Goal: Task Accomplishment & Management: Use online tool/utility

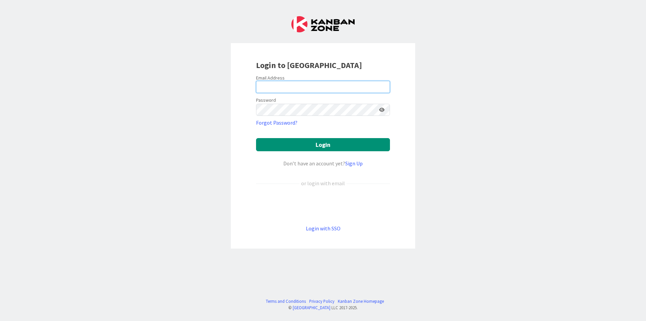
click at [327, 87] on input "email" at bounding box center [323, 87] width 134 height 12
type input "[EMAIL_ADDRESS][DOMAIN_NAME]"
click at [256, 138] on button "Login" at bounding box center [323, 144] width 134 height 13
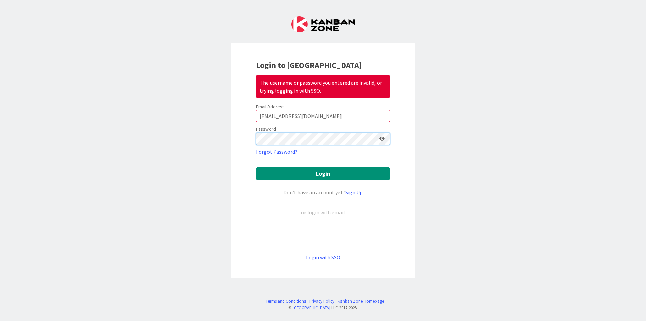
click at [256, 167] on button "Login" at bounding box center [323, 173] width 134 height 13
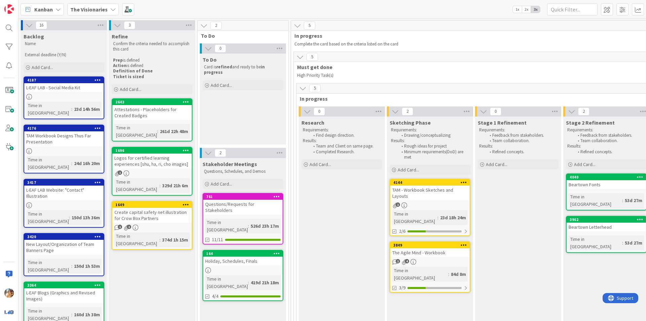
click at [102, 11] on b "The Visionaries" at bounding box center [88, 9] width 37 height 7
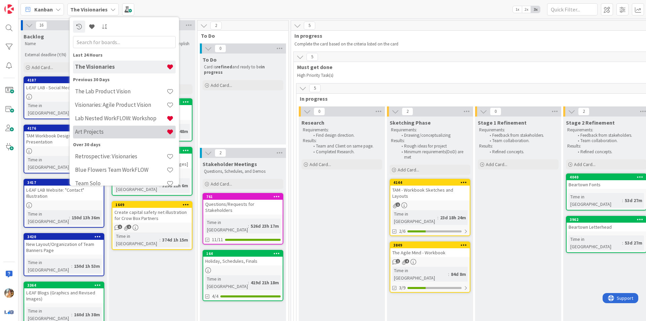
click at [127, 131] on h4 "Art Projects" at bounding box center [121, 131] width 92 height 7
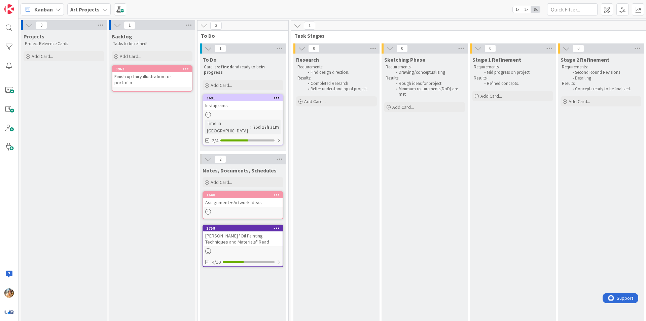
click at [223, 106] on div "Instagrams" at bounding box center [242, 105] width 79 height 9
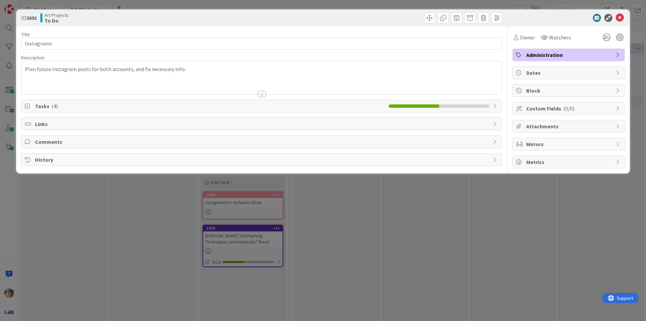
click at [177, 106] on span "Tasks ( 4 )" at bounding box center [210, 106] width 350 height 8
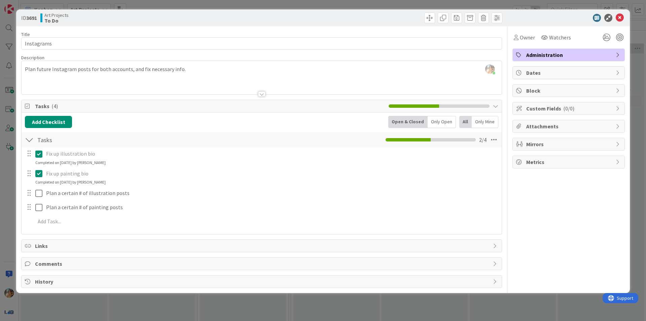
click at [0, 148] on div "ID 3691 Art Projects To Do Title 10 / 128 Instagrams Description [PERSON_NAME] …" at bounding box center [323, 160] width 646 height 321
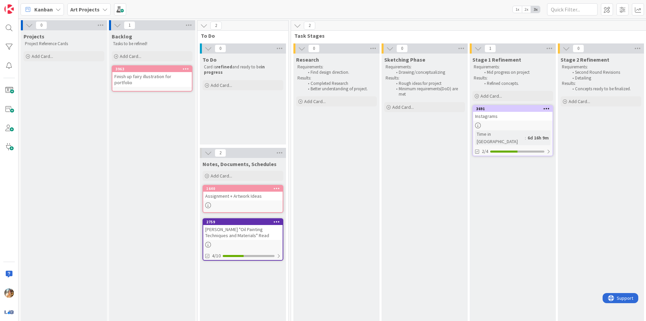
scroll to position [0, 113]
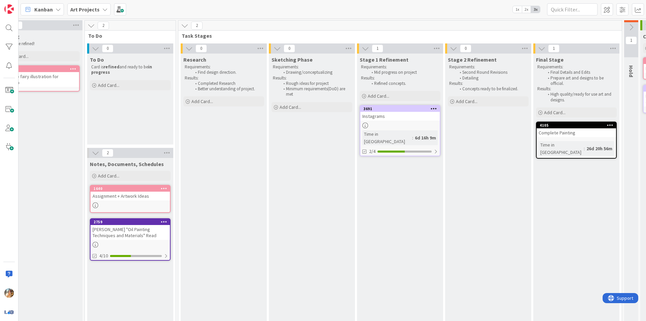
click at [401, 122] on link "3691 Instagrams Time in Column : 6d 16h 9m 2/4" at bounding box center [400, 130] width 81 height 51
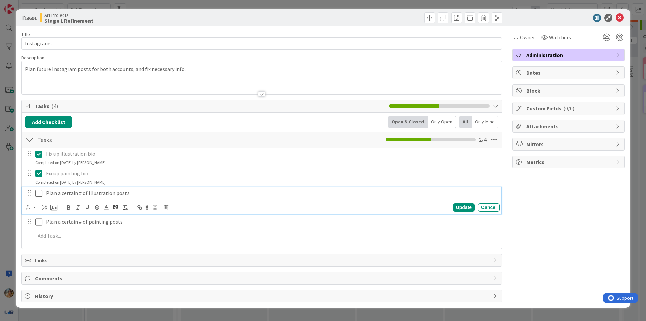
click at [38, 194] on icon at bounding box center [40, 193] width 10 height 8
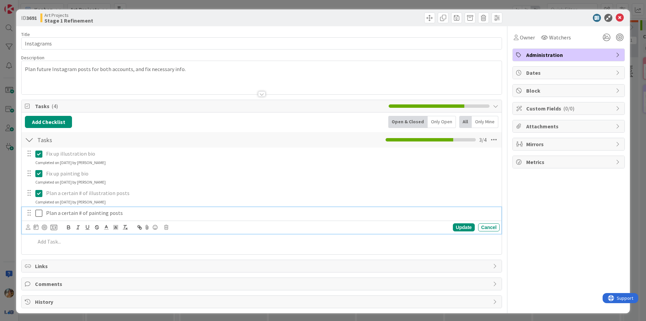
click at [38, 213] on icon at bounding box center [40, 213] width 10 height 8
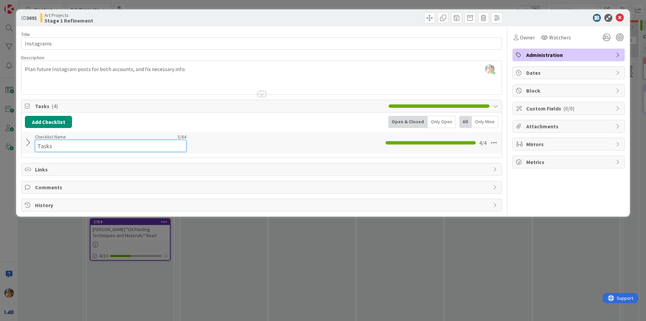
click at [56, 143] on input "Tasks" at bounding box center [111, 146] width 152 height 12
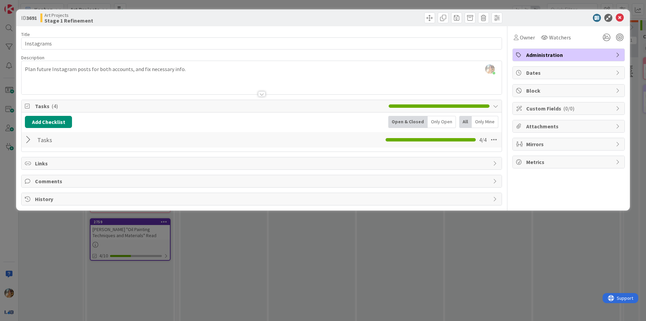
click at [25, 143] on div at bounding box center [29, 140] width 9 height 12
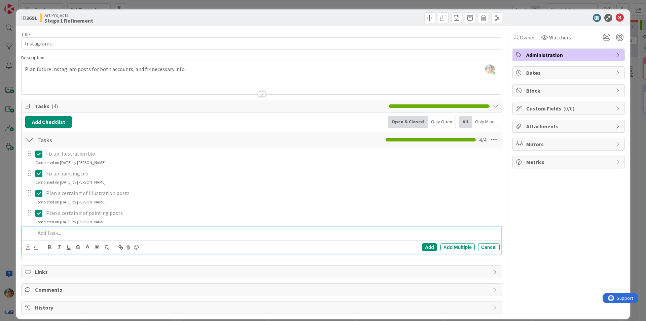
click at [190, 232] on p at bounding box center [266, 233] width 462 height 8
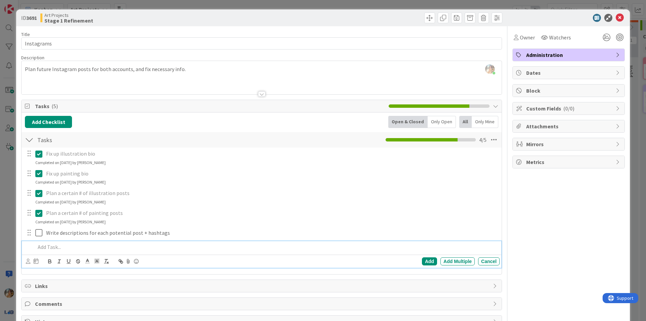
click at [0, 270] on div "ID 3691 Art Projects Stage 1 Refinement Title 10 / 128 Instagrams Description […" at bounding box center [323, 160] width 646 height 321
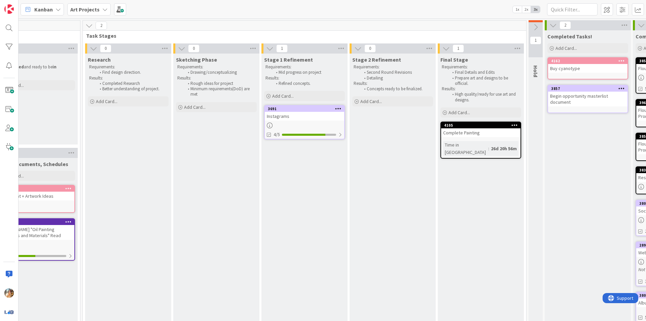
scroll to position [0, 222]
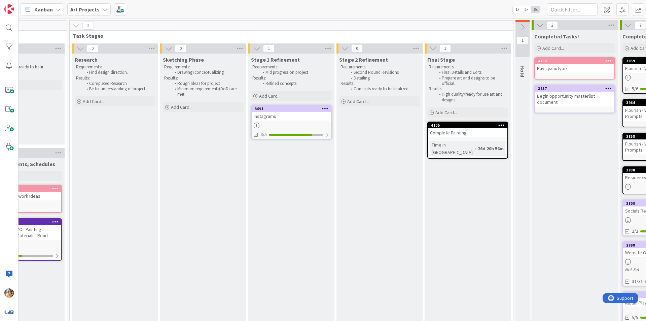
click at [475, 133] on div "Complete Painting" at bounding box center [467, 132] width 79 height 9
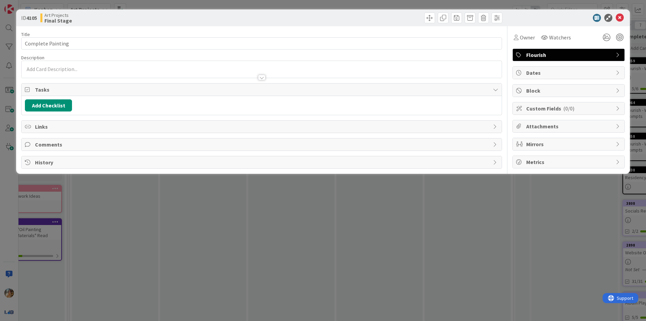
click at [408, 239] on div "ID 4105 Art Projects Final Stage Title 17 / 128 Complete Painting Description O…" at bounding box center [323, 160] width 646 height 321
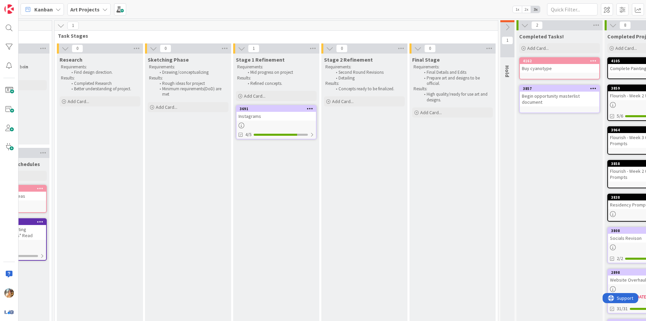
scroll to position [0, 325]
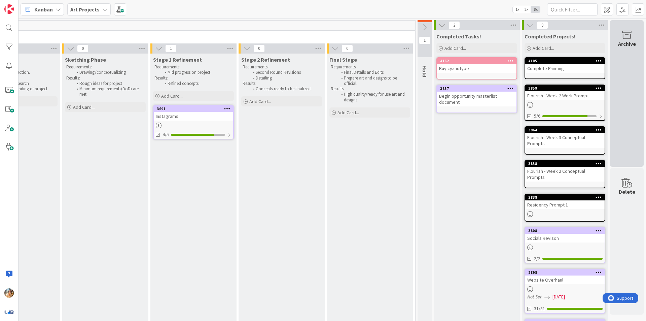
click at [635, 59] on div "Archive" at bounding box center [627, 93] width 34 height 146
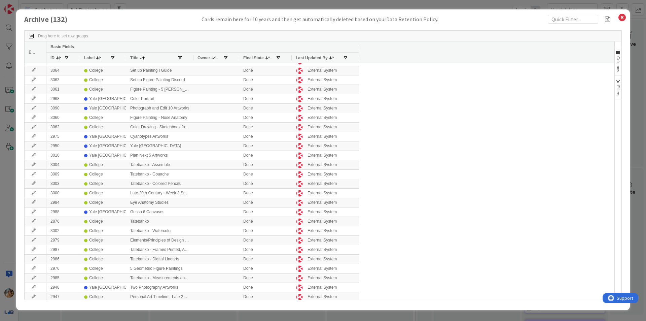
scroll to position [842, 0]
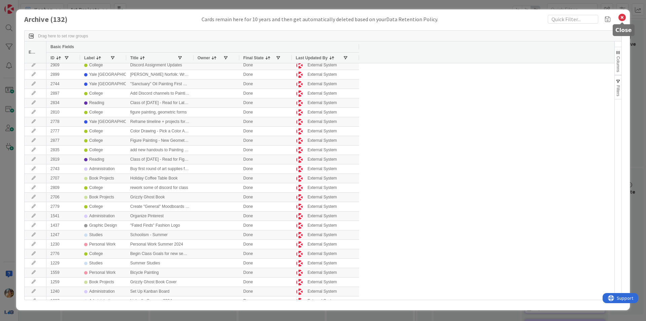
click at [621, 19] on icon at bounding box center [622, 17] width 9 height 9
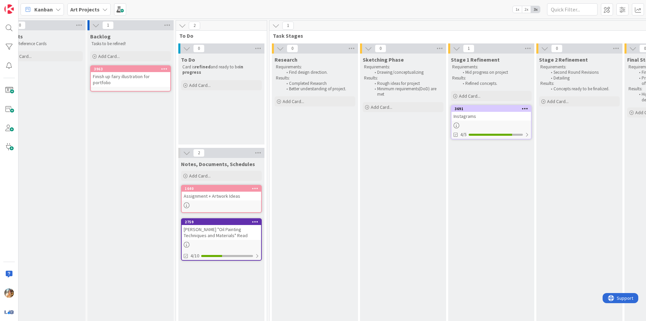
scroll to position [0, 0]
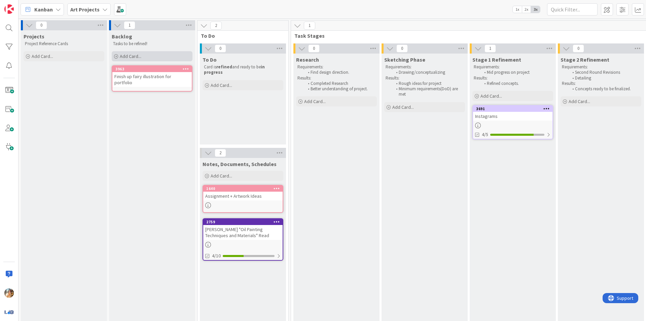
click at [147, 54] on div "Add Card..." at bounding box center [152, 56] width 81 height 10
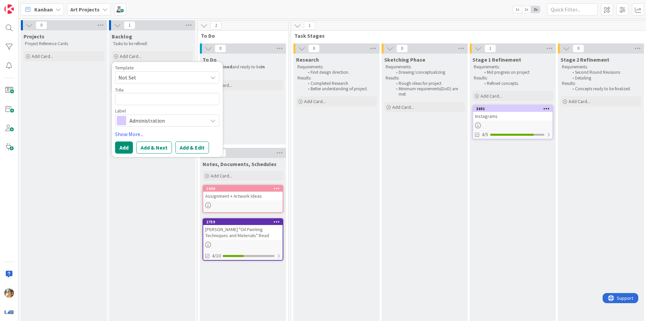
type textarea "x"
type textarea "C"
type textarea "x"
type textarea "Che"
type textarea "x"
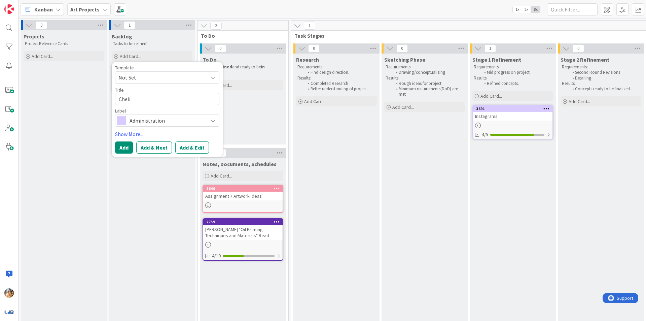
type textarea "Chekc"
type textarea "x"
type textarea "Chek"
type textarea "x"
type textarea "Chec"
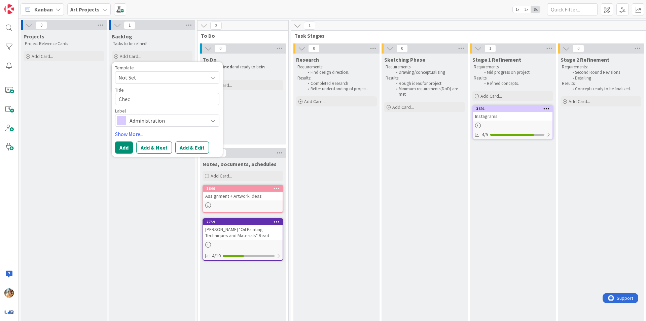
type textarea "x"
type textarea "Check"
type textarea "x"
type textarea "Check"
type textarea "x"
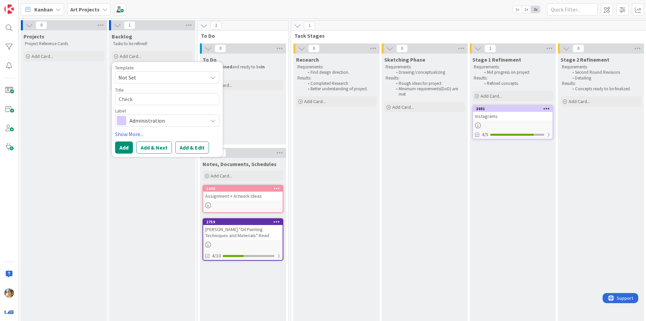
type textarea "Check o"
type textarea "x"
type textarea "Check ov"
type textarea "x"
type textarea "Check ove"
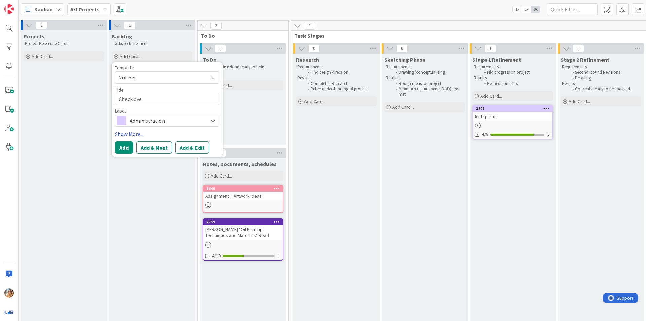
type textarea "x"
type textarea "Check over"
type textarea "x"
type textarea "Check over"
type textarea "x"
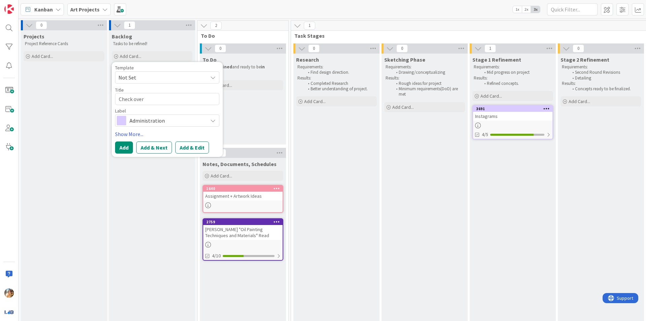
type textarea "Check over a"
type textarea "x"
type textarea "Check over ar"
type textarea "x"
type textarea "Check over art"
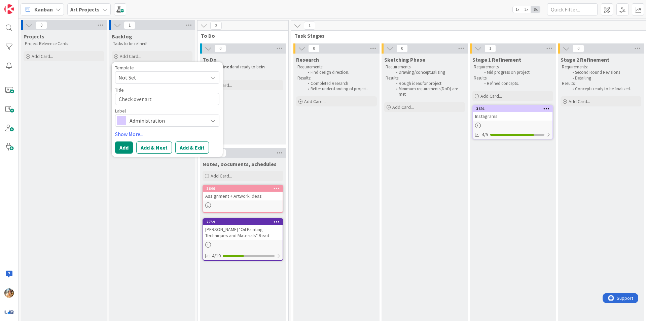
type textarea "x"
type textarea "Check over art"
type textarea "x"
type textarea "Check over art s"
type textarea "x"
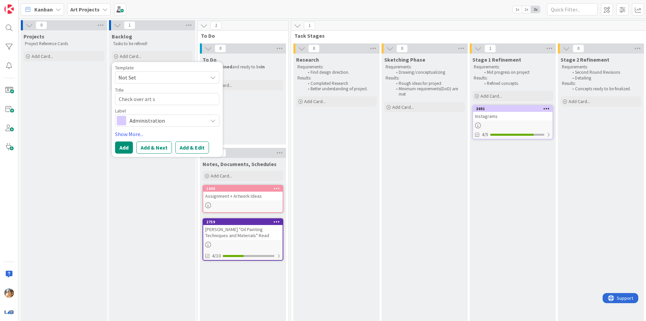
type textarea "Check over art st"
type textarea "x"
type textarea "Check over art stu"
type textarea "x"
type textarea "Check over art st"
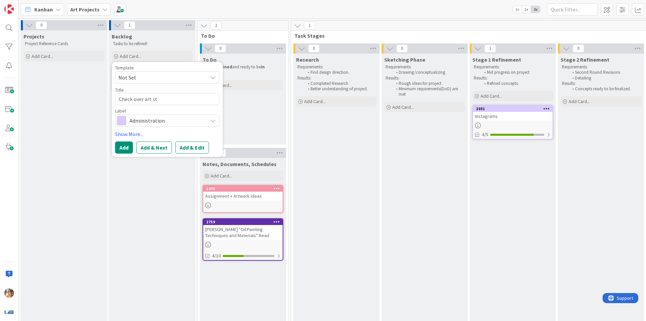
type textarea "x"
type textarea "Check over art s"
type textarea "x"
type textarea "Check over art su"
type textarea "x"
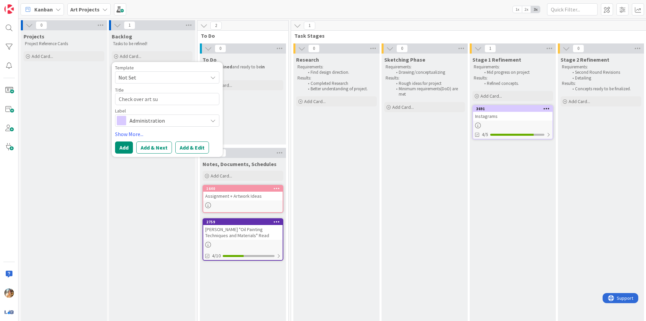
type textarea "Check over art sup"
type textarea "x"
type textarea "Check over art supp"
type textarea "x"
type textarea "Check over art supp;"
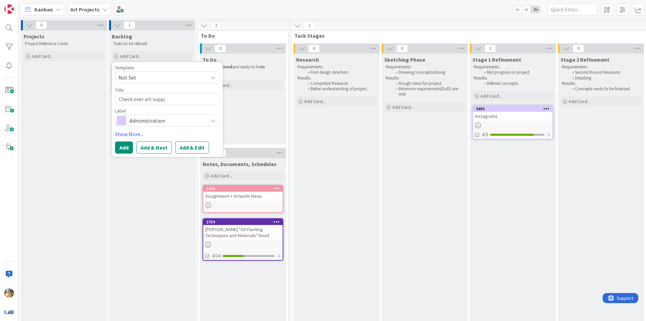
type textarea "x"
type textarea "Check over art supp;i"
type textarea "x"
type textarea "Check over art supp;ie"
type textarea "x"
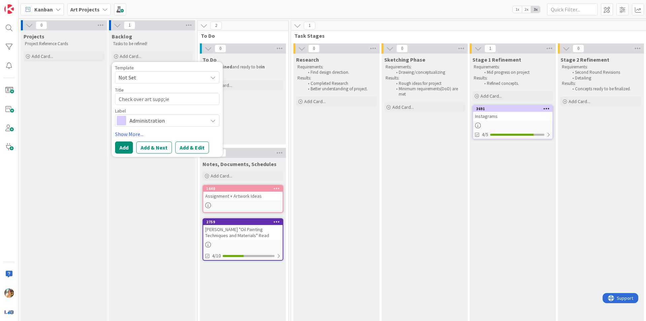
type textarea "Check over art supp;i"
type textarea "x"
type textarea "Check over art supp;"
type textarea "x"
type textarea "Check over art supp"
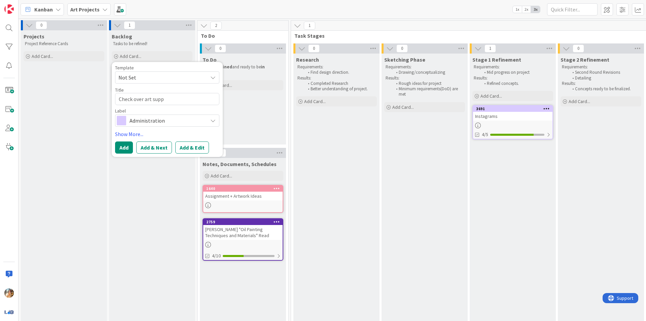
type textarea "x"
type textarea "Check over art suppl"
type textarea "x"
type textarea "Check over art suppli"
type textarea "x"
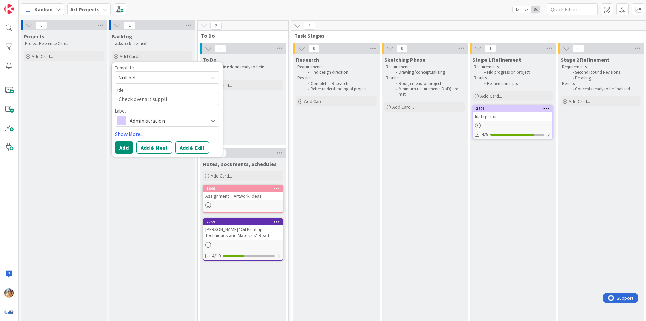
type textarea "Check over art supplie"
type textarea "x"
type textarea "Check over art supplies"
type textarea "x"
type textarea "Check over art supplies"
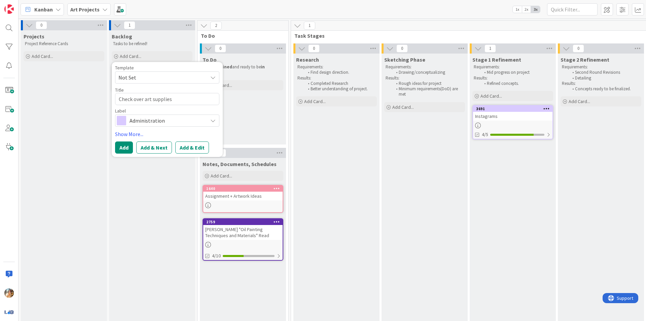
type textarea "x"
type textarea "Check over art supplies n"
type textarea "x"
type textarea "Check over art supplies ne"
type textarea "x"
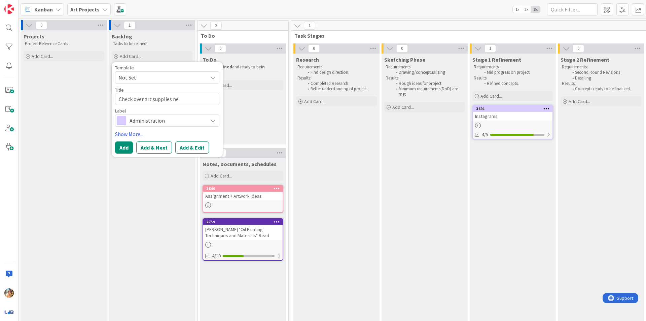
type textarea "Check over art supplies nee"
type textarea "x"
type textarea "Check over art supplies need"
type textarea "x"
type textarea "Check over art supplies neede"
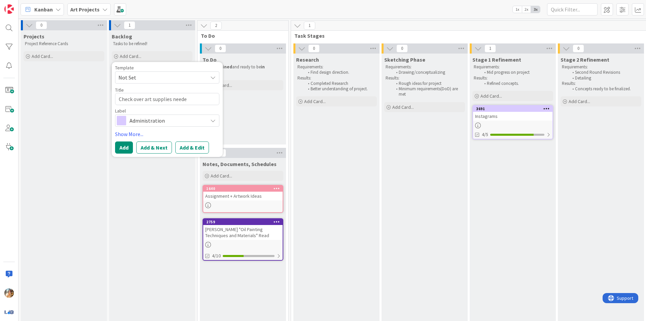
type textarea "x"
type textarea "Check over art supplies needed"
type textarea "x"
type textarea "Check over art supplies needed"
type textarea "x"
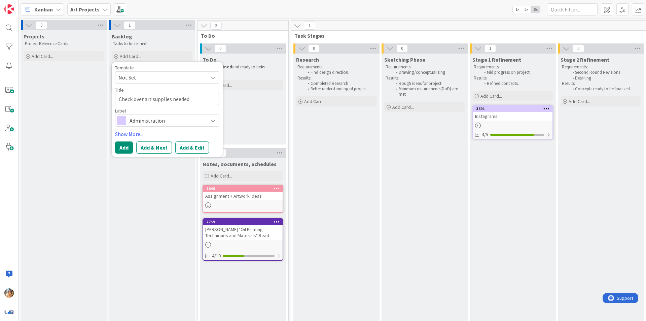
type textarea "Check over art supplies needed f"
type textarea "x"
type textarea "Check over art supplies needed fo"
type textarea "x"
type textarea "Check over art supplies needed for"
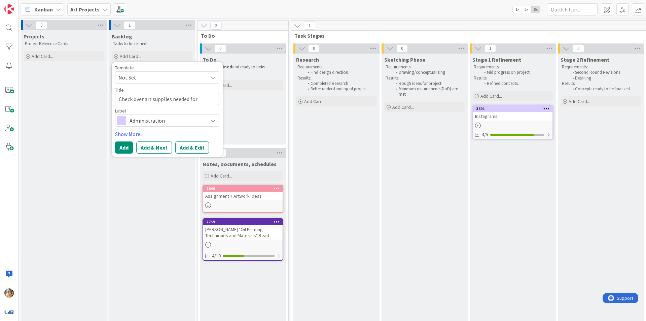
type textarea "x"
type textarea "Check over art supplies needed for"
type textarea "x"
type textarea "Check over art supplies needed for s"
type textarea "x"
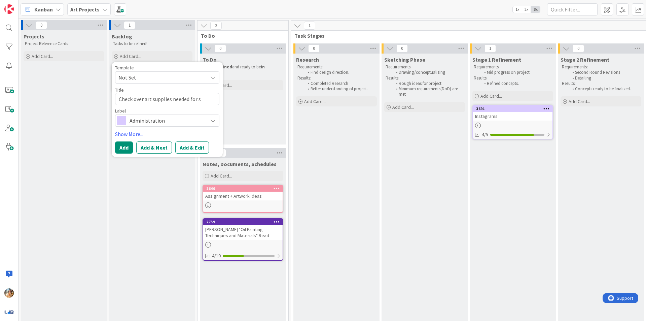
type textarea "Check over art supplies needed for sc"
type textarea "x"
type textarea "Check over art supplies needed for sch"
type textarea "x"
type textarea "Check over art supplies needed for scho"
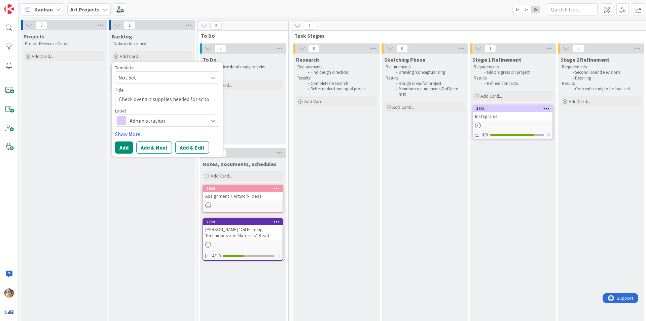
type textarea "x"
type textarea "Check over art supplies needed for schoo"
type textarea "x"
type textarea "Check over art supplies needed for school"
type textarea "x"
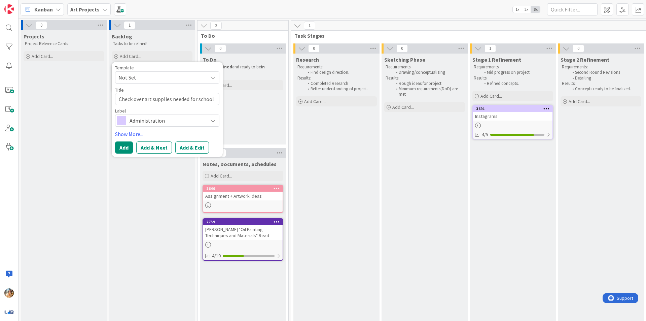
type textarea "Check over art supplies needed for school"
type textarea "x"
type textarea "Check over art supplies needed for school a"
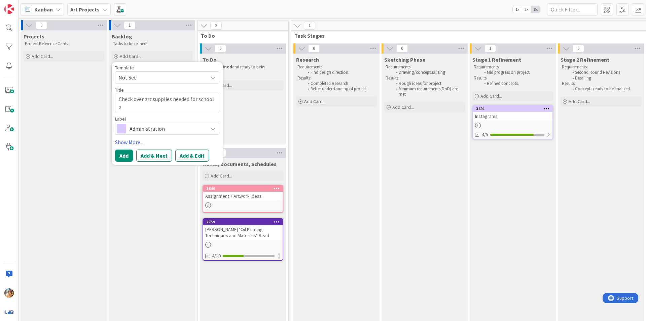
type textarea "x"
type textarea "Check over art supplies needed for school an"
type textarea "x"
type textarea "Check over art supplies needed for school and"
type textarea "x"
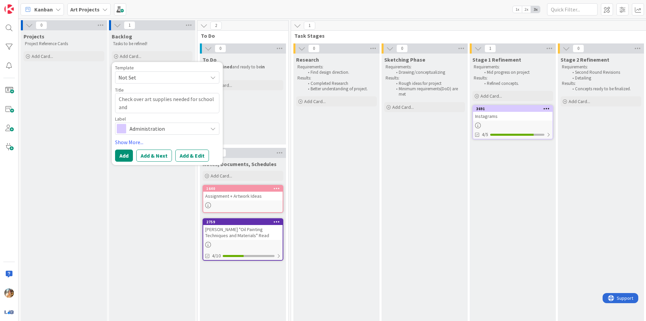
type textarea "Check over art supplies needed for school and"
type textarea "x"
type textarea "Check over art supplies needed for school and"
type textarea "x"
type textarea "Check over art supplies needed for school an"
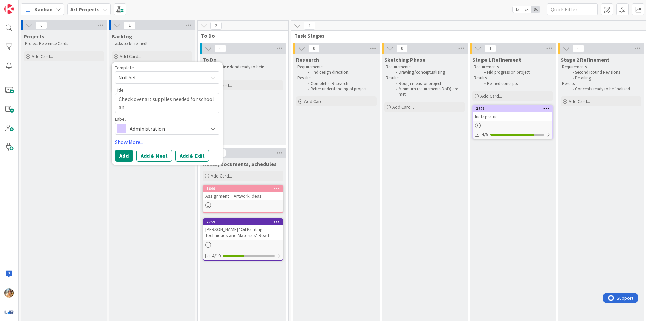
type textarea "x"
type textarea "Check over art supplies needed for school a"
type textarea "x"
type textarea "Check over art supplies needed for school"
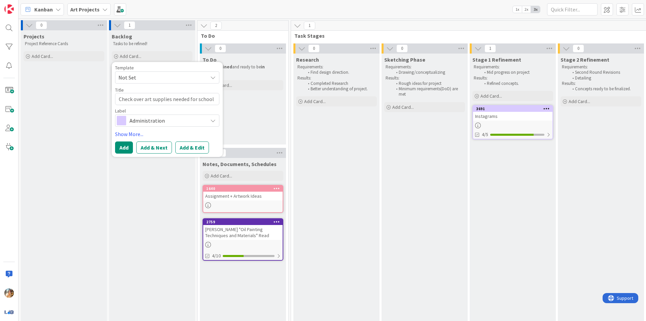
type textarea "x"
type textarea "Check over art supplies needed for school"
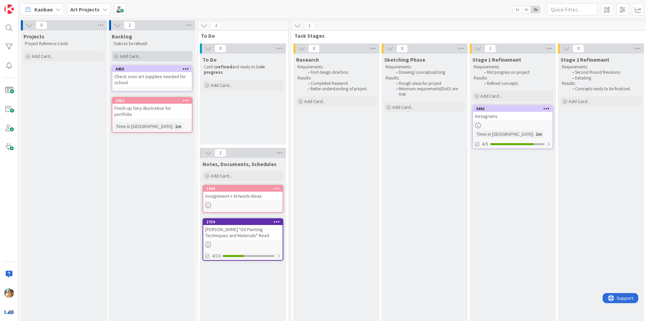
click at [165, 57] on div "Add Card..." at bounding box center [152, 56] width 81 height 10
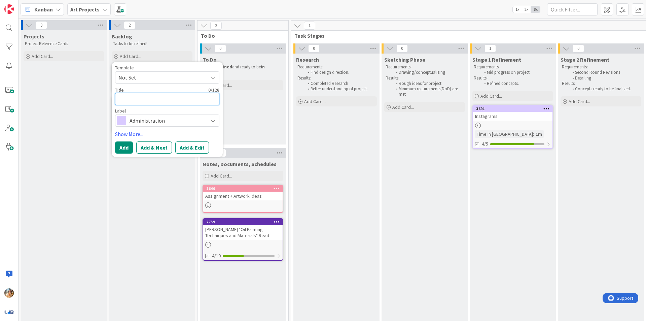
type textarea "x"
type textarea "R"
type textarea "x"
type textarea "Re"
type textarea "x"
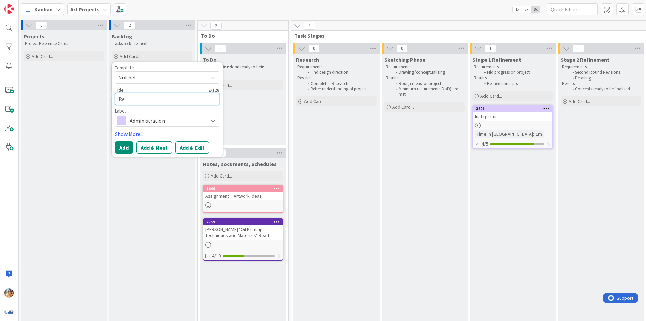
type textarea "Rep"
type textarea "x"
type textarea "Repu"
type textarea "x"
type textarea "Repur"
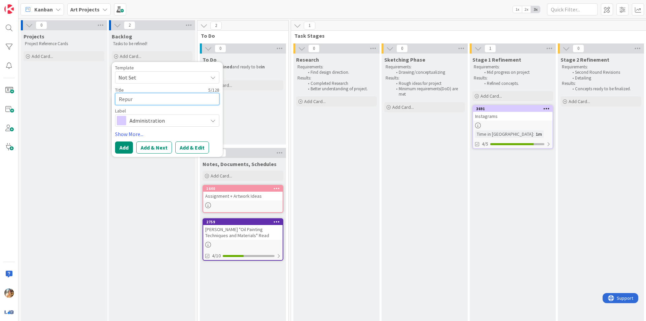
type textarea "x"
type textarea "Repurc"
type textarea "x"
type textarea "Repurch"
type textarea "x"
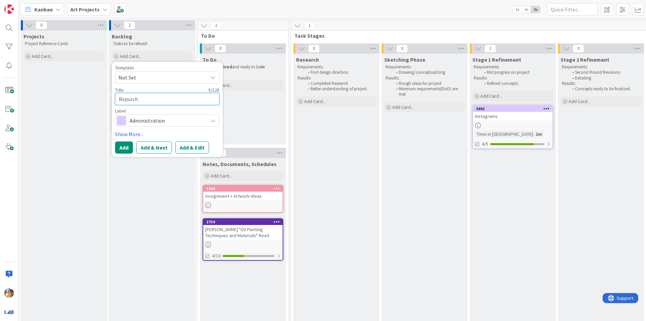
type textarea "Repurcha"
type textarea "x"
type textarea "Repurchas"
type textarea "x"
type textarea "Repurchase"
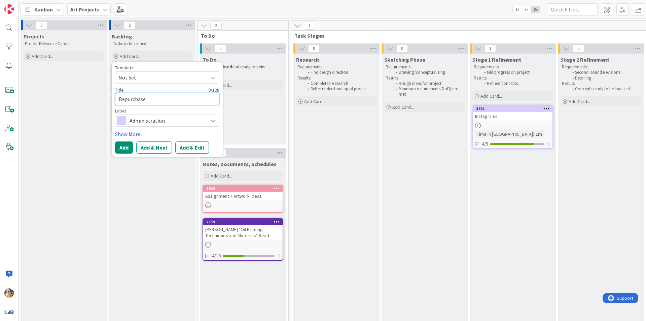
type textarea "x"
type textarea "Repurchase"
type textarea "x"
type textarea "Repurchase c"
type textarea "x"
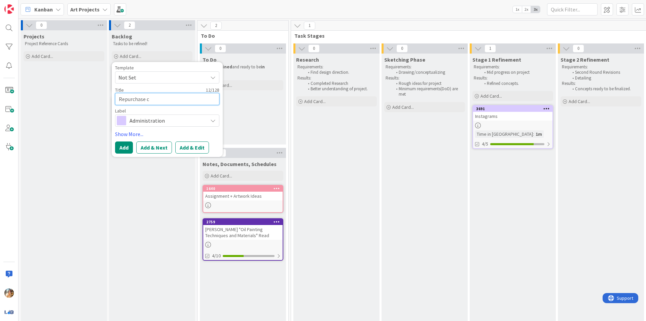
type textarea "Repurchase cy"
type textarea "x"
type textarea "Repurchase cya"
type textarea "x"
type textarea "Repurchase cyan"
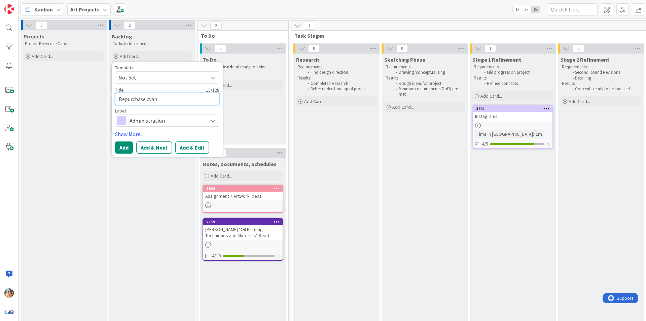
type textarea "x"
type textarea "Repurchase cyano"
type textarea "x"
type textarea "Repurchase cyanot"
type textarea "x"
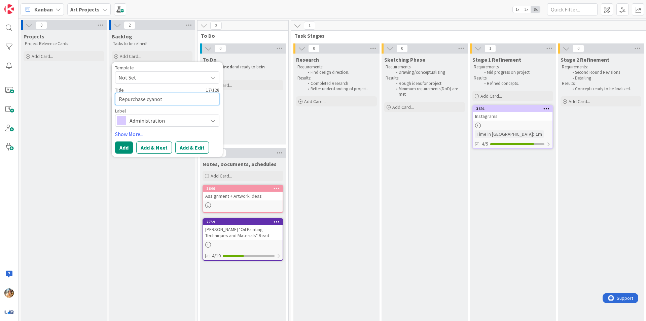
type textarea "Repurchase cyanoty"
type textarea "x"
type textarea "Repurchase cyanotyp"
type textarea "x"
type textarea "Repurchase cyanotype"
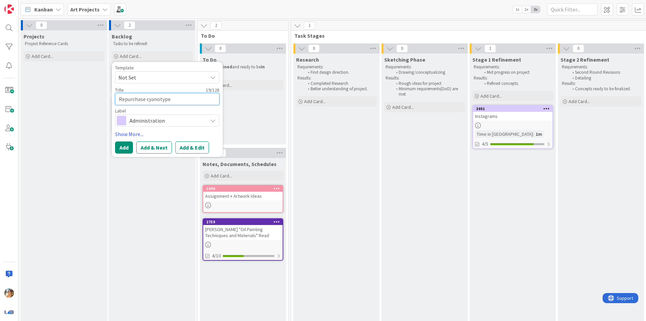
type textarea "x"
type textarea "Repurchase cyanotype"
type textarea "x"
type textarea "Repurchase cyanotype m"
type textarea "x"
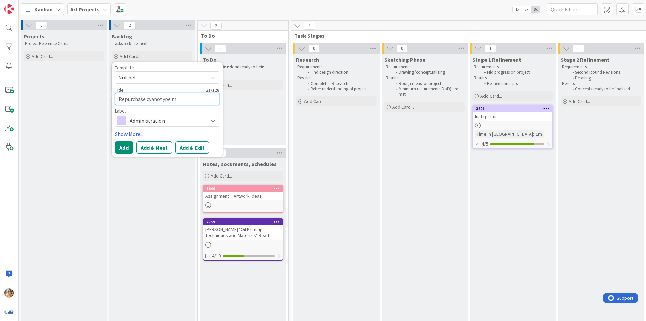
type textarea "Repurchase cyanotype ma"
type textarea "x"
type textarea "Repurchase cyanotype mat"
type textarea "x"
type textarea "Repurchase cyanotype mate"
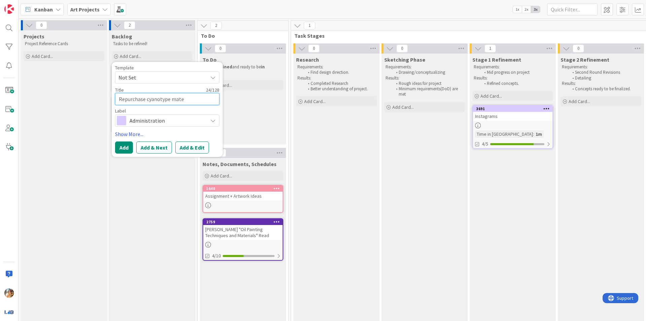
type textarea "x"
type textarea "Repurchase cyanotype mater"
type textarea "x"
type textarea "Repurchase cyanotype materi"
type textarea "x"
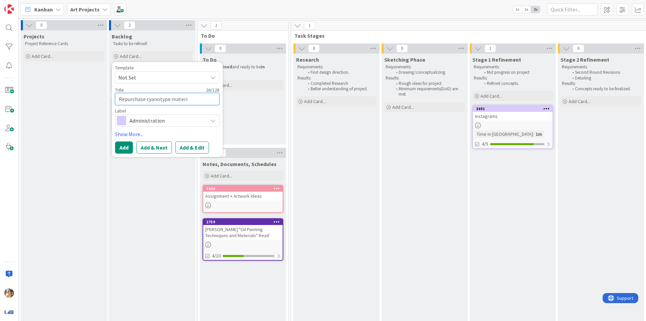
type textarea "Repurchase cyanotype materia"
type textarea "x"
type textarea "Repurchase cyanotype material"
type textarea "x"
type textarea "Repurchase cyanotype material"
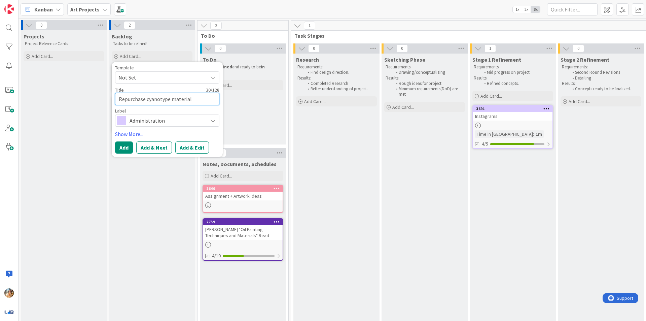
type textarea "x"
type textarea "Repurchase cyanotype material i"
type textarea "x"
type textarea "Repurchase cyanotype material in"
type textarea "x"
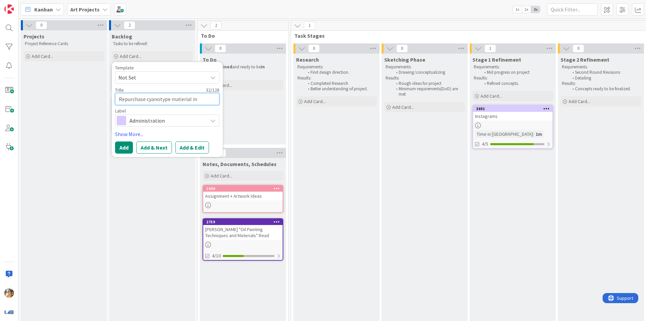
type textarea "Repurchase cyanotype material in"
type textarea "x"
type textarea "Repurchase cyanotype material in c"
type textarea "x"
type textarea "Repurchase cyanotype material in ca"
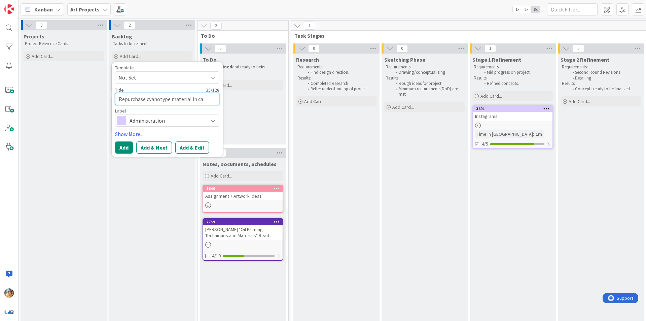
type textarea "x"
type textarea "Repurchase cyanotype material in cas"
type textarea "x"
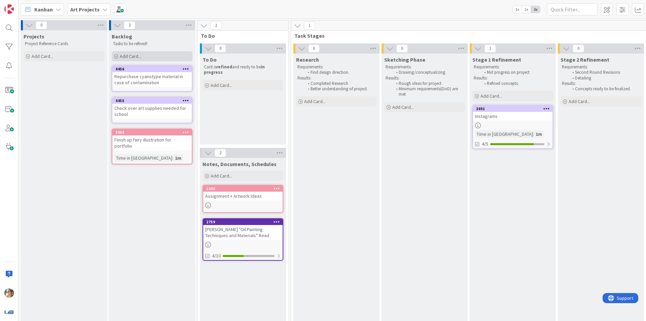
click at [153, 52] on div "Add Card..." at bounding box center [152, 56] width 81 height 10
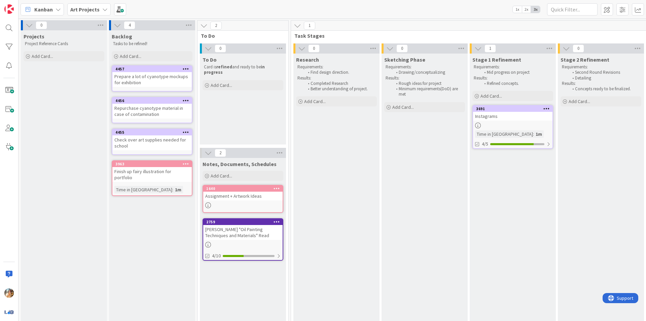
click at [163, 82] on div "Prepare a lot of cyanotype mockups for exhibition" at bounding box center [151, 79] width 79 height 15
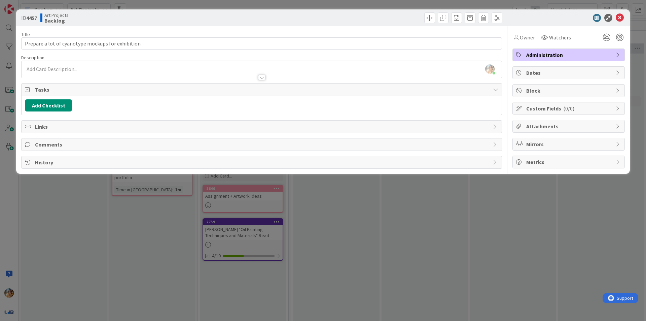
click at [534, 75] on span "Dates" at bounding box center [570, 73] width 86 height 8
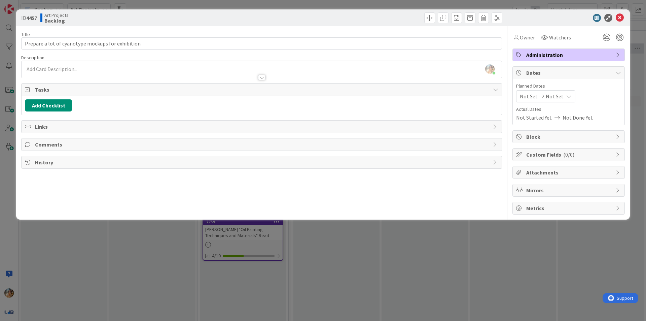
click at [534, 94] on span "Not Set" at bounding box center [529, 96] width 18 height 8
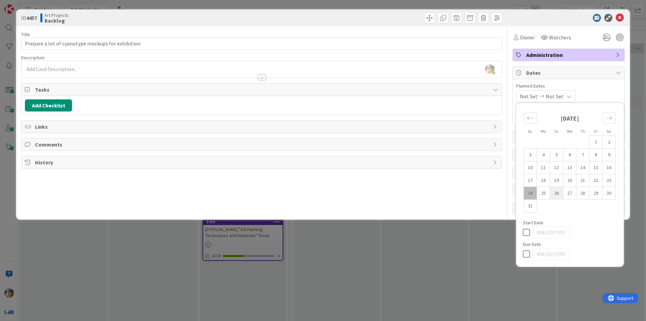
click at [555, 195] on td "26" at bounding box center [556, 193] width 13 height 13
click at [540, 231] on input "[DATE]" at bounding box center [551, 232] width 37 height 12
click at [548, 233] on input "[DATE]" at bounding box center [551, 232] width 37 height 12
click at [546, 233] on input "[DATE]" at bounding box center [551, 232] width 37 height 12
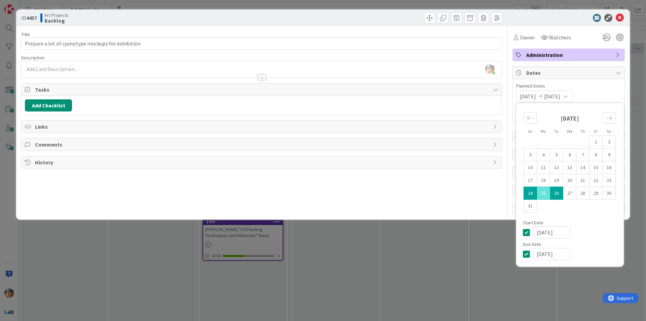
click at [583, 227] on div "[DATE]" at bounding box center [575, 232] width 84 height 12
click at [493, 269] on div "ID 4457 Art Projects Backlog Title 49 / 128 Prepare a lot of cyanotype mockups …" at bounding box center [323, 160] width 646 height 321
